Goal: Navigation & Orientation: Find specific page/section

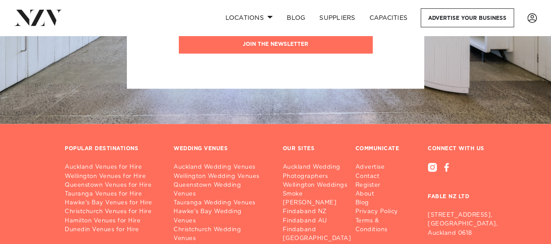
scroll to position [2444, 0]
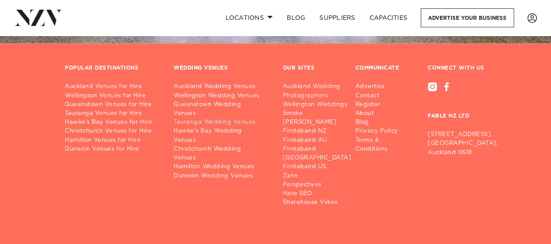
click at [242, 118] on link "Tauranga Wedding Venues" at bounding box center [221, 122] width 95 height 9
click at [117, 109] on link "Tauranga Venues for Hire" at bounding box center [112, 113] width 95 height 9
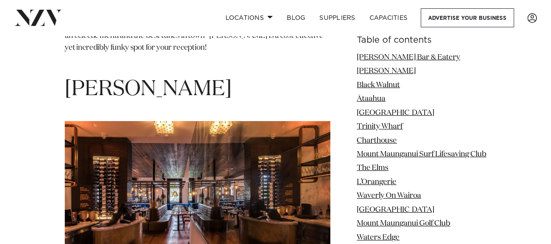
scroll to position [1375, 0]
